Goal: Transaction & Acquisition: Book appointment/travel/reservation

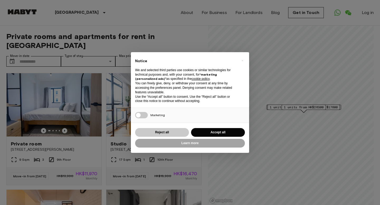
scroll to position [51, 0]
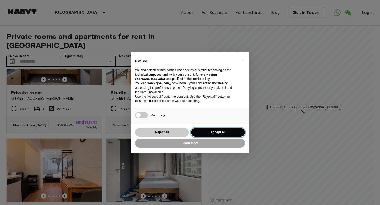
click at [210, 133] on button "Accept all" at bounding box center [218, 132] width 54 height 9
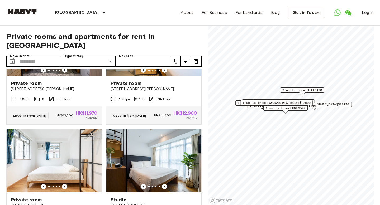
scroll to position [0, 0]
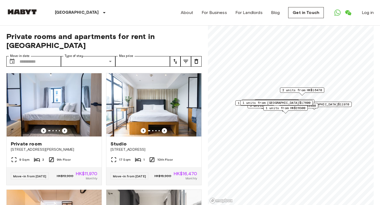
click at [188, 58] on icon "tune" at bounding box center [185, 61] width 6 height 6
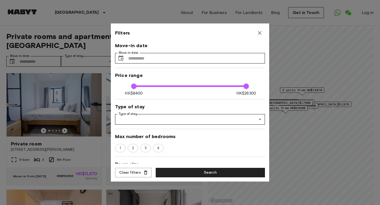
click at [259, 33] on icon "button" at bounding box center [259, 33] width 6 height 6
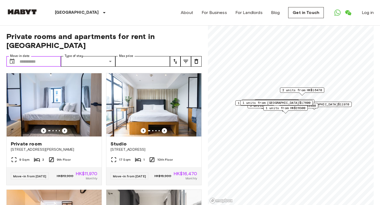
click at [46, 56] on input "Move-in date" at bounding box center [40, 61] width 41 height 11
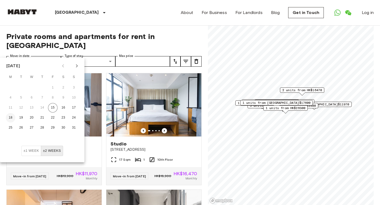
click at [10, 118] on button "18" at bounding box center [10, 117] width 9 height 9
type input "**********"
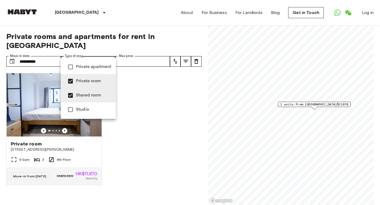
type input "**********"
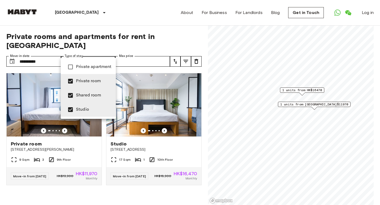
click at [41, 79] on div at bounding box center [190, 102] width 380 height 205
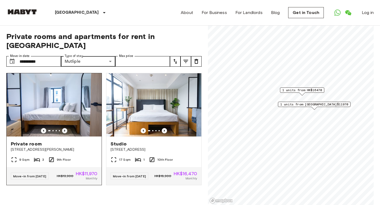
click at [67, 128] on icon "Previous image" at bounding box center [64, 130] width 5 height 5
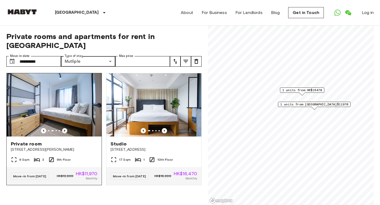
click at [67, 128] on icon "Previous image" at bounding box center [64, 130] width 5 height 5
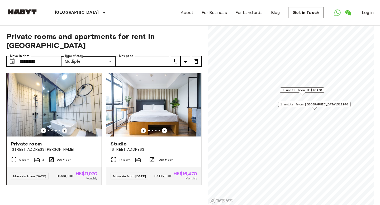
click at [67, 128] on icon "Previous image" at bounding box center [64, 130] width 5 height 5
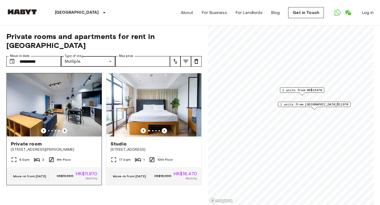
click at [67, 128] on icon "Previous image" at bounding box center [64, 130] width 5 height 5
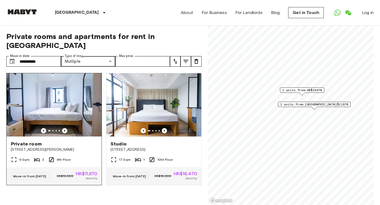
click at [67, 128] on icon "Previous image" at bounding box center [64, 130] width 5 height 5
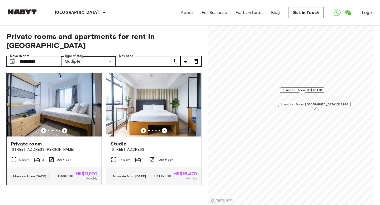
click at [67, 128] on icon "Previous image" at bounding box center [64, 130] width 5 height 5
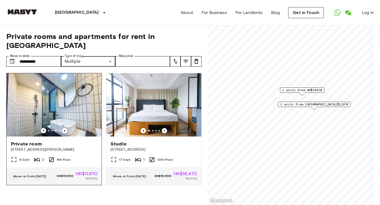
click at [65, 109] on img at bounding box center [54, 104] width 95 height 63
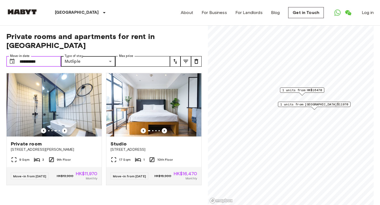
click at [52, 56] on input "**********" at bounding box center [40, 61] width 41 height 11
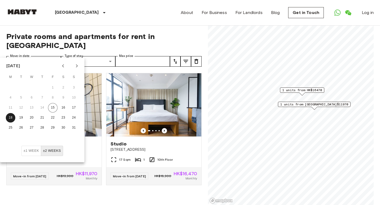
click at [77, 66] on icon "Next month" at bounding box center [77, 65] width 2 height 3
click at [12, 97] on button "8" at bounding box center [10, 97] width 9 height 9
type input "**********"
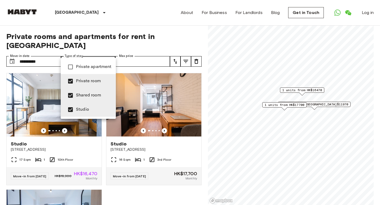
type input "**********"
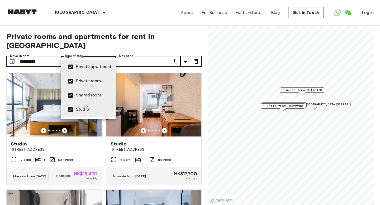
click at [29, 107] on div at bounding box center [190, 102] width 380 height 205
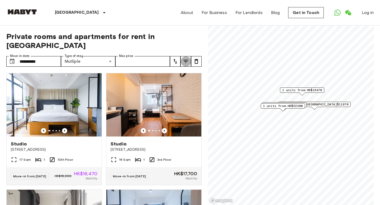
click at [186, 58] on icon "tune" at bounding box center [185, 61] width 6 height 6
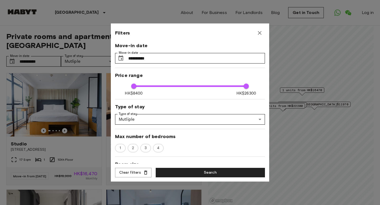
click at [68, 88] on div at bounding box center [190, 102] width 380 height 205
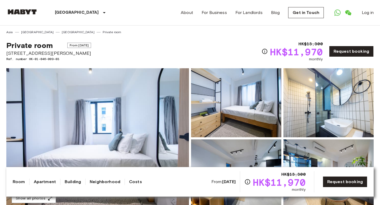
click at [262, 97] on img at bounding box center [236, 102] width 90 height 69
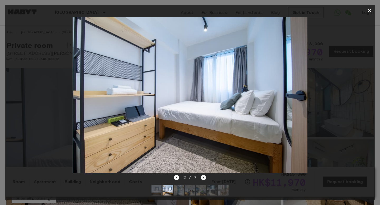
click at [204, 179] on icon "Next image" at bounding box center [203, 177] width 5 height 5
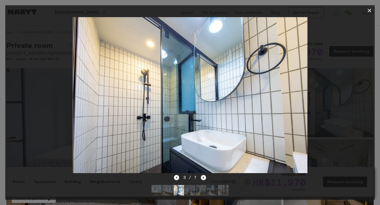
click at [204, 179] on icon "Next image" at bounding box center [203, 177] width 5 height 5
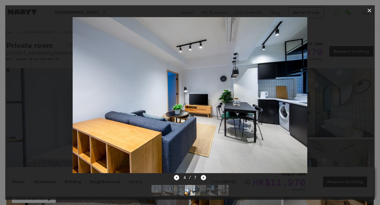
click at [204, 179] on icon "Next image" at bounding box center [203, 177] width 5 height 5
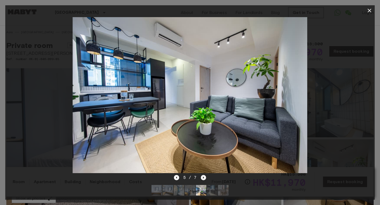
click at [204, 179] on icon "Next image" at bounding box center [203, 177] width 5 height 5
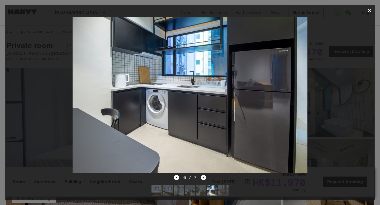
click at [204, 179] on icon "Next image" at bounding box center [203, 177] width 5 height 5
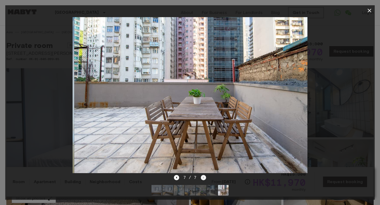
click at [204, 179] on div "7 / 7" at bounding box center [190, 178] width 32 height 6
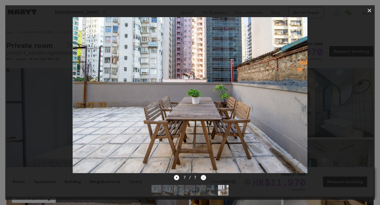
click at [204, 179] on div "7 / 7" at bounding box center [190, 178] width 32 height 6
click at [177, 178] on icon "Previous image" at bounding box center [176, 177] width 5 height 5
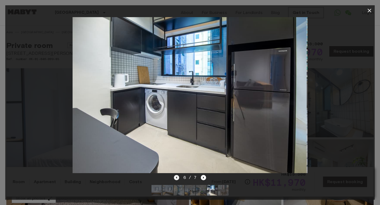
click at [177, 178] on icon "Previous image" at bounding box center [176, 177] width 5 height 5
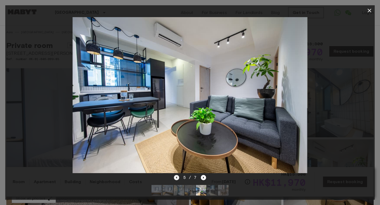
click at [177, 178] on icon "Previous image" at bounding box center [176, 177] width 5 height 5
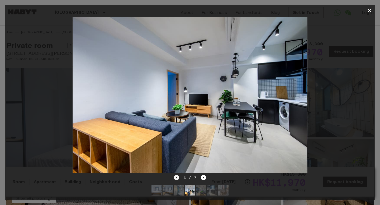
click at [177, 178] on icon "Previous image" at bounding box center [176, 177] width 5 height 5
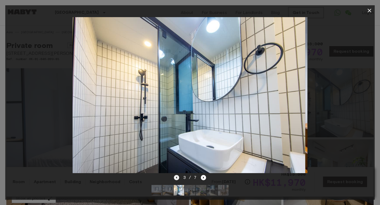
click at [177, 178] on icon "Previous image" at bounding box center [176, 177] width 5 height 5
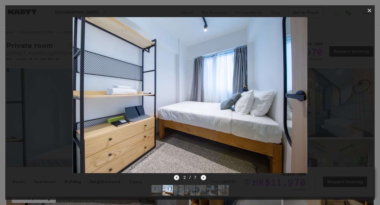
click at [177, 178] on icon "Previous image" at bounding box center [176, 177] width 5 height 5
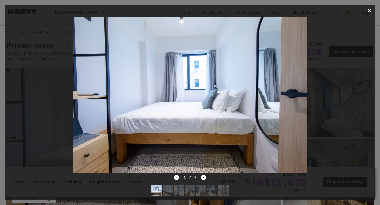
click at [177, 178] on div "1 / 7" at bounding box center [190, 178] width 32 height 6
click at [368, 10] on icon "button" at bounding box center [369, 11] width 4 height 4
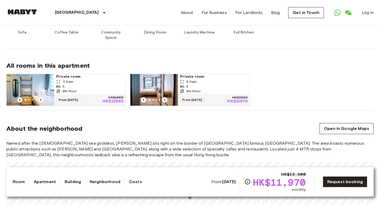
scroll to position [313, 0]
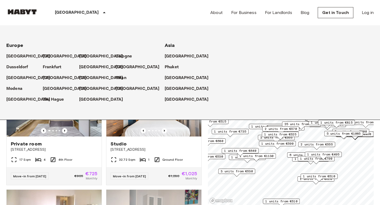
click at [103, 13] on icon at bounding box center [104, 12] width 3 height 1
click at [170, 56] on p "[GEOGRAPHIC_DATA]" at bounding box center [188, 56] width 44 height 6
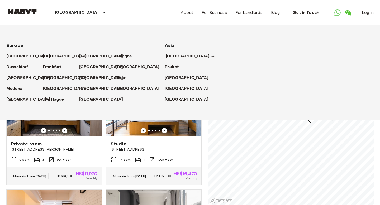
click at [170, 56] on p "[GEOGRAPHIC_DATA]" at bounding box center [188, 56] width 44 height 6
click at [182, 57] on p "[GEOGRAPHIC_DATA]" at bounding box center [188, 56] width 44 height 6
click at [30, 157] on div "9 Sqm 3 9th Floor" at bounding box center [54, 162] width 95 height 11
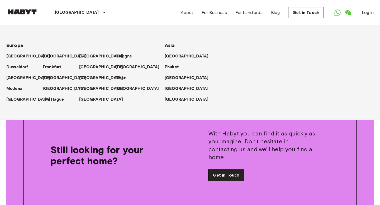
scroll to position [559, 0]
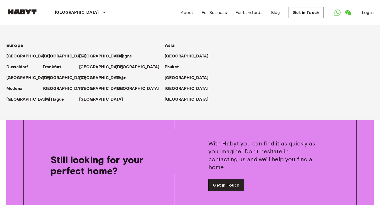
click at [229, 180] on link "Get in Touch" at bounding box center [226, 185] width 36 height 11
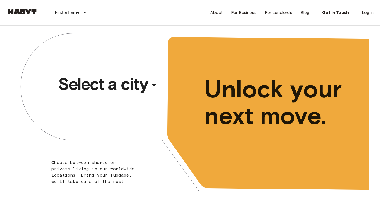
click at [154, 84] on div "​" at bounding box center [161, 89] width 54 height 11
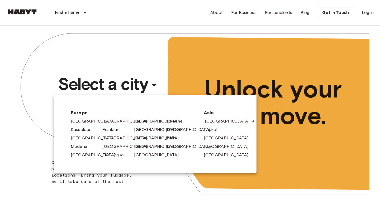
click at [213, 122] on link "[GEOGRAPHIC_DATA]" at bounding box center [230, 121] width 50 height 6
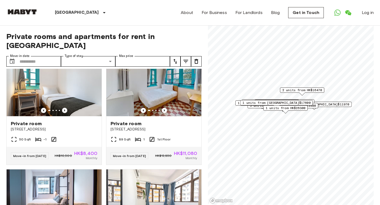
scroll to position [954, 0]
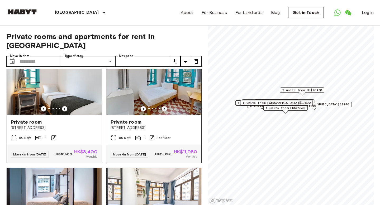
click at [165, 112] on icon "Previous image" at bounding box center [164, 108] width 5 height 5
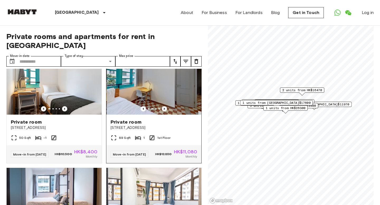
click at [165, 112] on icon "Previous image" at bounding box center [164, 108] width 5 height 5
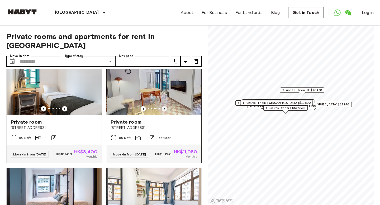
click at [165, 112] on icon "Previous image" at bounding box center [164, 108] width 5 height 5
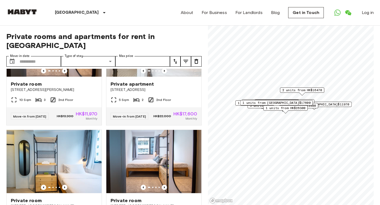
scroll to position [1457, 0]
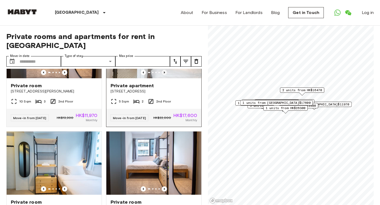
click at [164, 75] on icon "Previous image" at bounding box center [164, 72] width 5 height 5
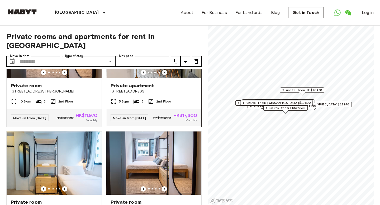
click at [164, 75] on icon "Previous image" at bounding box center [164, 72] width 5 height 5
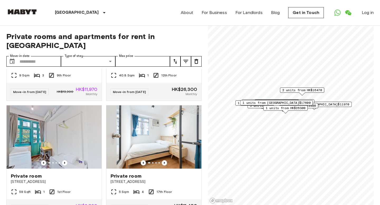
scroll to position [1719, 0]
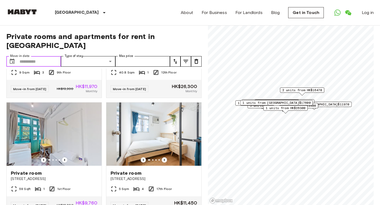
click at [44, 56] on input "Move-in date" at bounding box center [40, 61] width 41 height 11
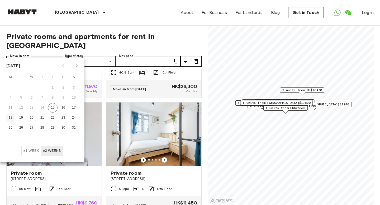
click at [11, 117] on button "18" at bounding box center [10, 117] width 9 height 9
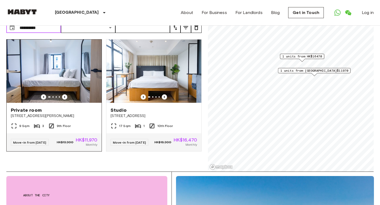
scroll to position [32, 0]
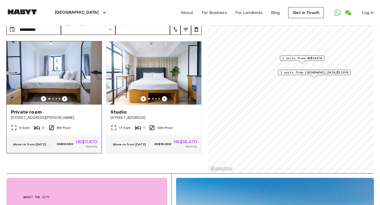
click at [70, 113] on div "Private room 17 Tsing Fung Street" at bounding box center [54, 115] width 95 height 20
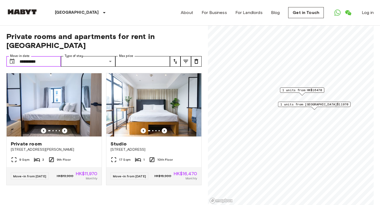
click at [48, 56] on input "**********" at bounding box center [40, 61] width 41 height 11
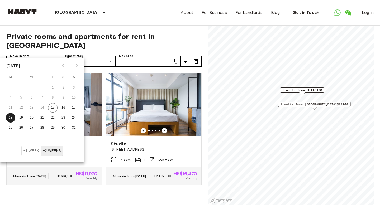
click at [78, 66] on icon "Next month" at bounding box center [77, 65] width 2 height 3
click at [10, 107] on button "15" at bounding box center [10, 107] width 9 height 9
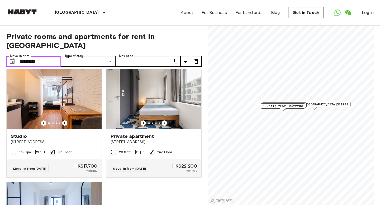
scroll to position [7, 0]
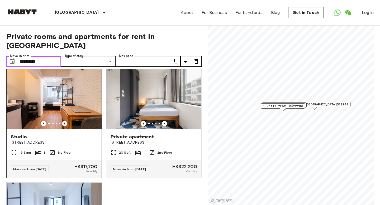
click at [64, 121] on icon "Previous image" at bounding box center [64, 123] width 5 height 5
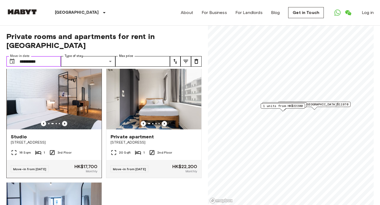
click at [64, 121] on icon "Previous image" at bounding box center [64, 123] width 5 height 5
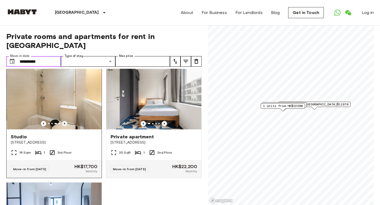
click at [64, 121] on icon "Previous image" at bounding box center [64, 123] width 5 height 5
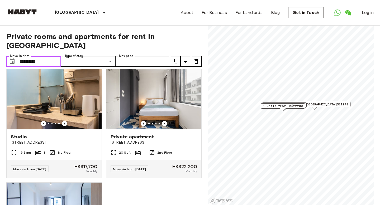
click at [56, 56] on input "**********" at bounding box center [40, 61] width 41 height 11
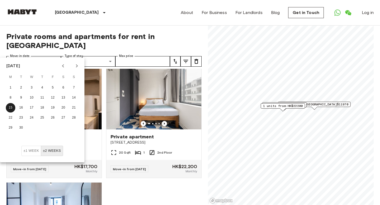
click at [76, 65] on icon "Next month" at bounding box center [77, 66] width 6 height 6
click at [44, 117] on button "25" at bounding box center [41, 117] width 9 height 9
type input "**********"
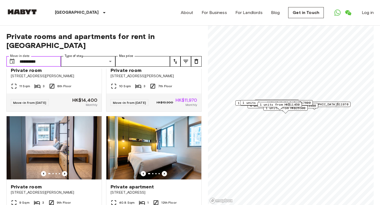
scroll to position [773, 0]
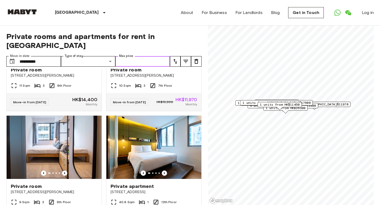
click at [150, 56] on input "Max price" at bounding box center [142, 61] width 55 height 11
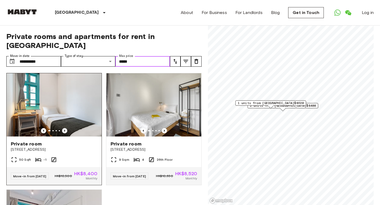
click at [66, 128] on icon "Previous image" at bounding box center [64, 130] width 5 height 5
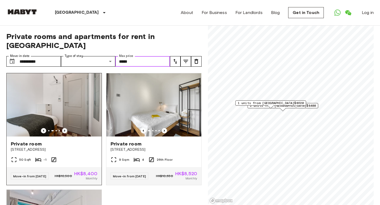
click at [66, 128] on icon "Previous image" at bounding box center [64, 130] width 5 height 5
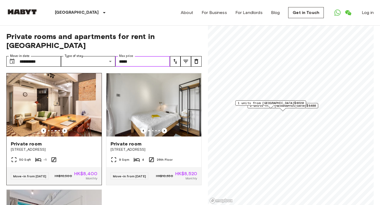
click at [66, 128] on icon "Previous image" at bounding box center [64, 130] width 5 height 5
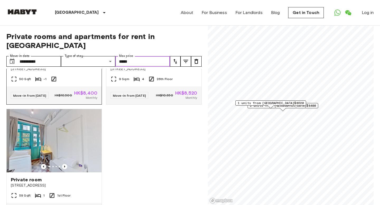
scroll to position [102, 0]
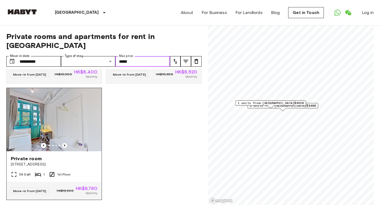
click at [64, 143] on icon "Previous image" at bounding box center [64, 145] width 5 height 5
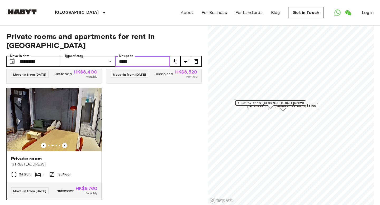
click at [64, 143] on icon "Previous image" at bounding box center [64, 145] width 5 height 5
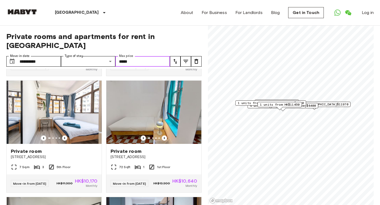
scroll to position [229, 0]
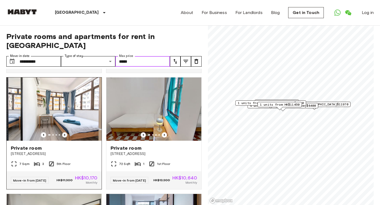
click at [65, 134] on icon "Previous image" at bounding box center [64, 134] width 5 height 5
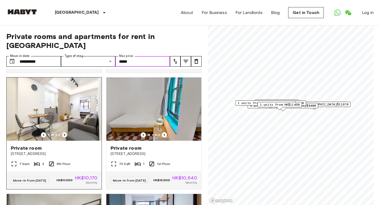
click at [65, 134] on icon "Previous image" at bounding box center [64, 134] width 5 height 5
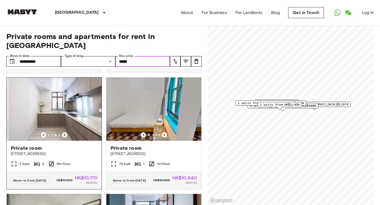
click at [65, 134] on icon "Previous image" at bounding box center [64, 134] width 5 height 5
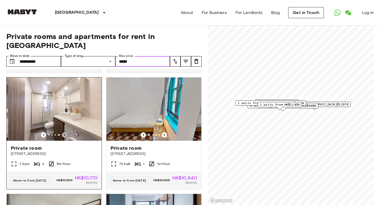
click at [65, 134] on icon "Previous image" at bounding box center [64, 134] width 5 height 5
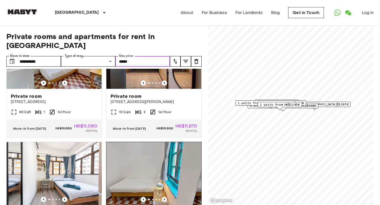
scroll to position [0, 0]
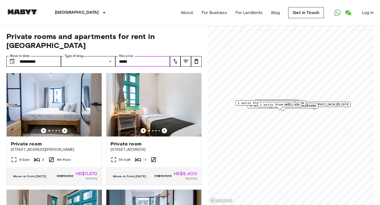
type input "*****"
click at [338, 13] on icon "Open WhatsApp" at bounding box center [337, 12] width 6 height 6
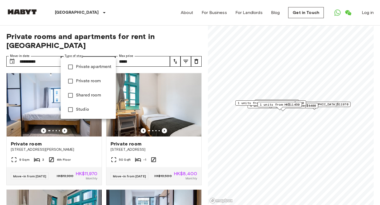
type input "**********"
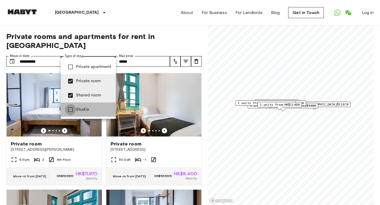
type input "**********"
click at [40, 84] on div at bounding box center [190, 102] width 380 height 205
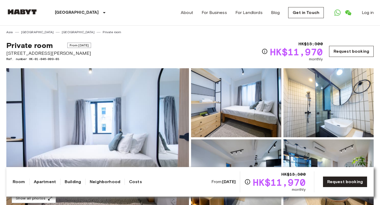
click at [351, 54] on link "Request booking" at bounding box center [351, 51] width 45 height 11
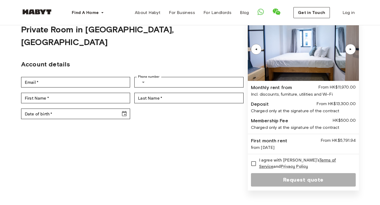
scroll to position [26, 0]
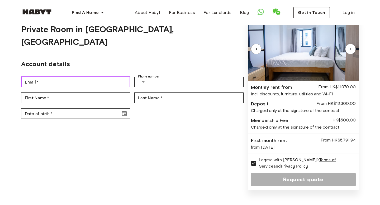
click at [83, 77] on input "Email   *" at bounding box center [75, 82] width 109 height 11
type input "**********"
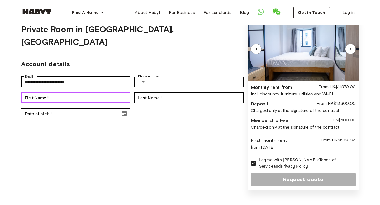
type input "*******"
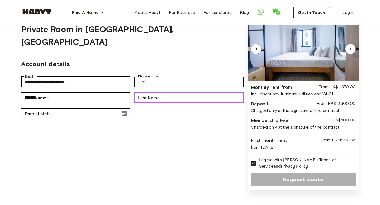
type input "******"
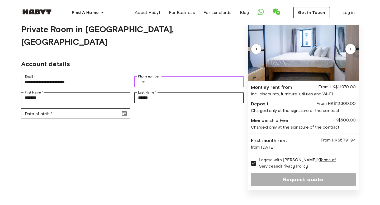
click at [145, 79] on icon "Select country" at bounding box center [143, 82] width 6 height 6
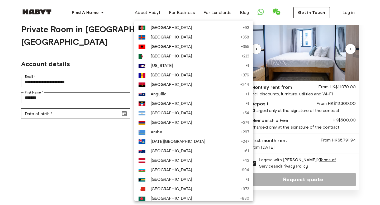
scroll to position [857, 0]
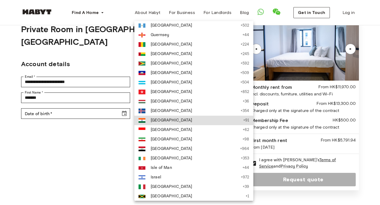
click at [162, 121] on span "India" at bounding box center [196, 120] width 90 height 6
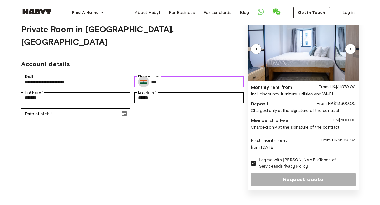
click at [184, 77] on input "***" at bounding box center [197, 82] width 92 height 11
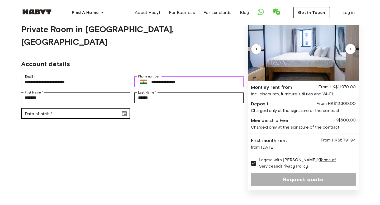
type input "**********"
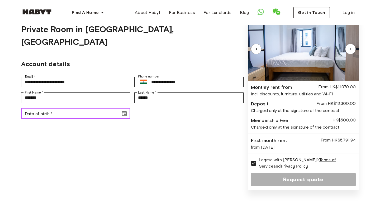
click at [126, 110] on icon "Choose date" at bounding box center [124, 113] width 6 height 6
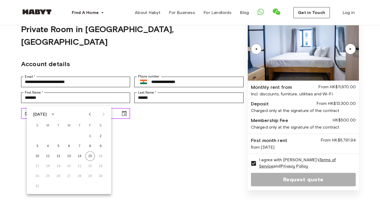
click at [124, 110] on icon "Choose date" at bounding box center [124, 113] width 6 height 6
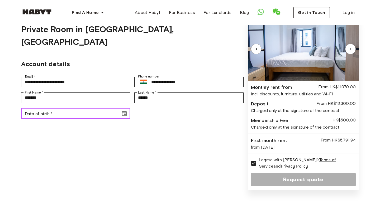
click at [124, 110] on icon "Choose date" at bounding box center [124, 113] width 6 height 6
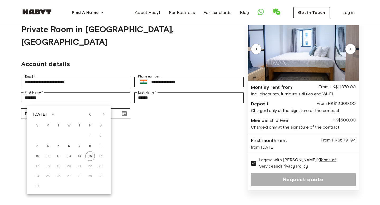
click at [54, 114] on icon "calendar view is open, switch to year view" at bounding box center [52, 114] width 3 height 1
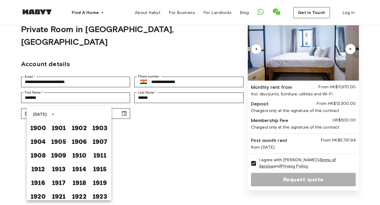
scroll to position [392, 0]
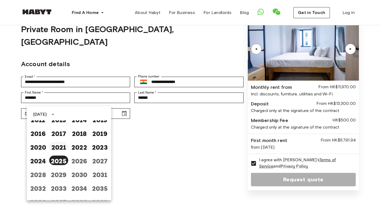
click at [61, 147] on button "2021" at bounding box center [58, 146] width 19 height 9
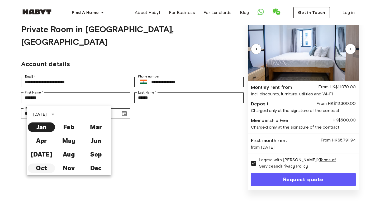
click at [43, 167] on button "Oct" at bounding box center [41, 168] width 27 height 9
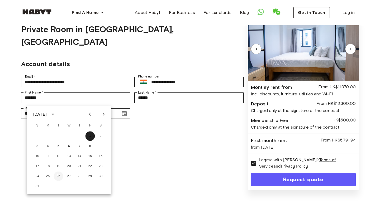
click at [58, 176] on button "26" at bounding box center [58, 176] width 9 height 9
type input "**********"
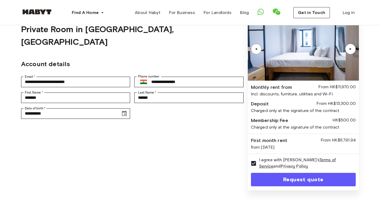
click at [304, 179] on button "Request quote" at bounding box center [303, 179] width 105 height 13
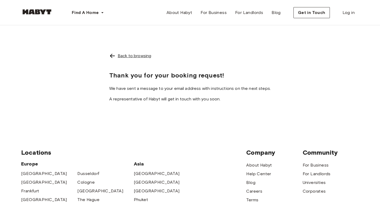
click at [129, 57] on div "Back to browsing" at bounding box center [134, 56] width 33 height 6
